Goal: Information Seeking & Learning: Learn about a topic

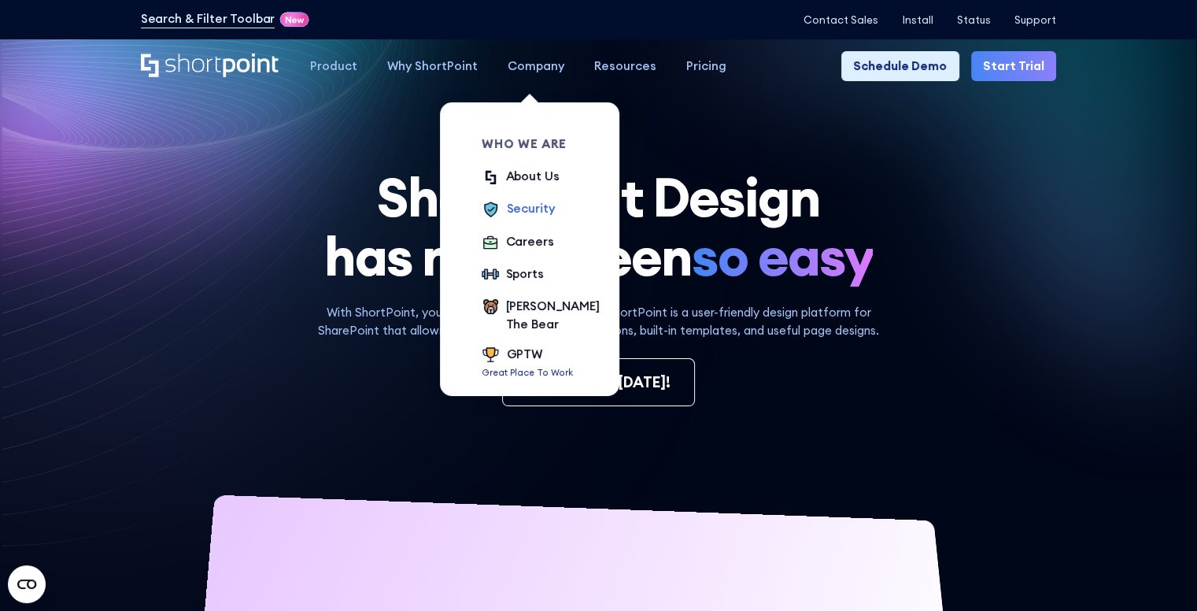
click at [507, 204] on div "Security" at bounding box center [531, 209] width 48 height 18
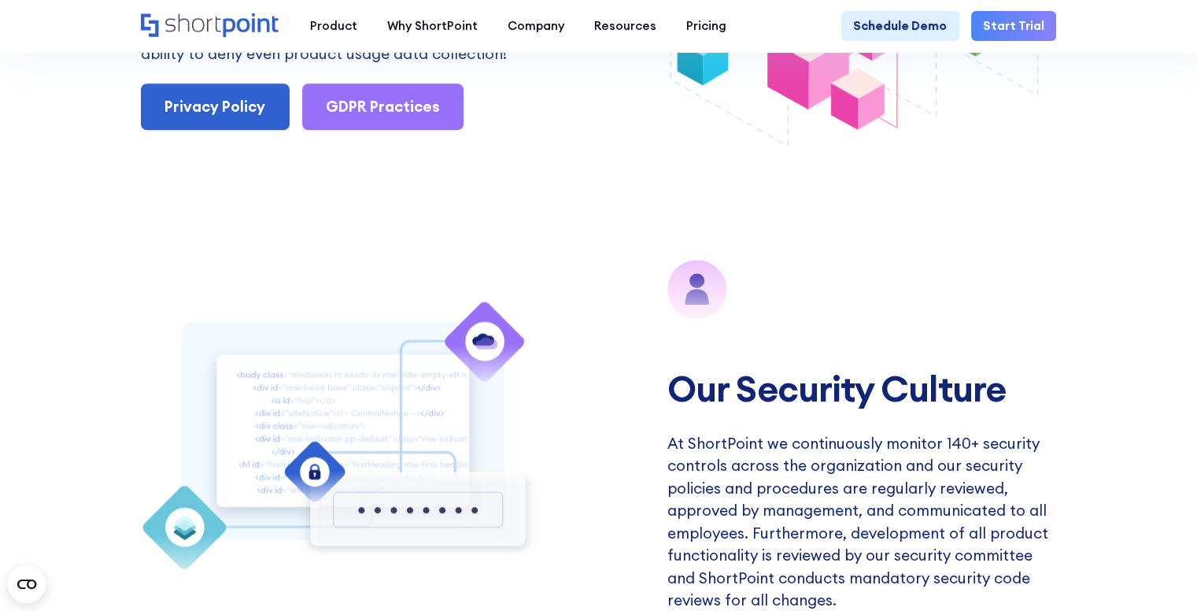
scroll to position [1927, 0]
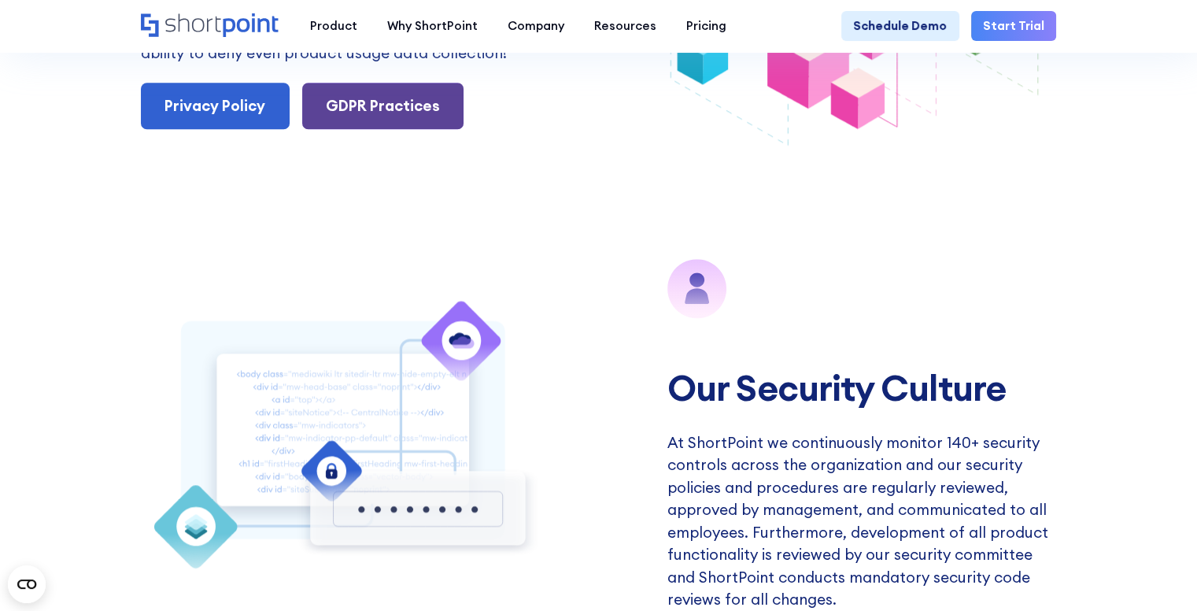
click at [439, 117] on link "GDPR Practices" at bounding box center [383, 106] width 162 height 46
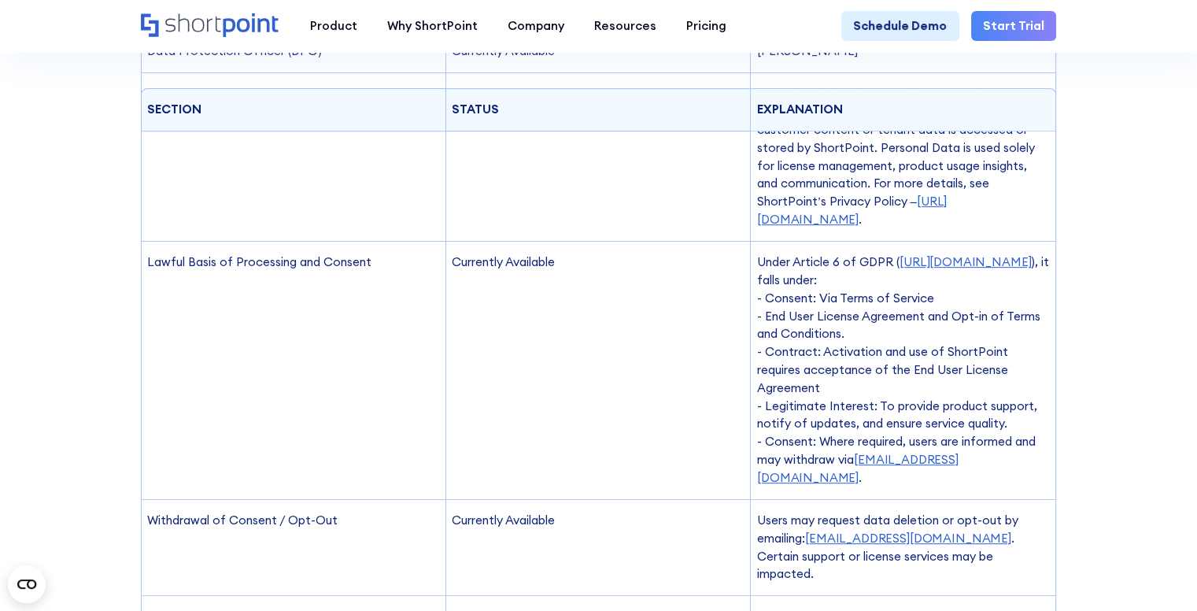
scroll to position [777, 0]
